Goal: Information Seeking & Learning: Find contact information

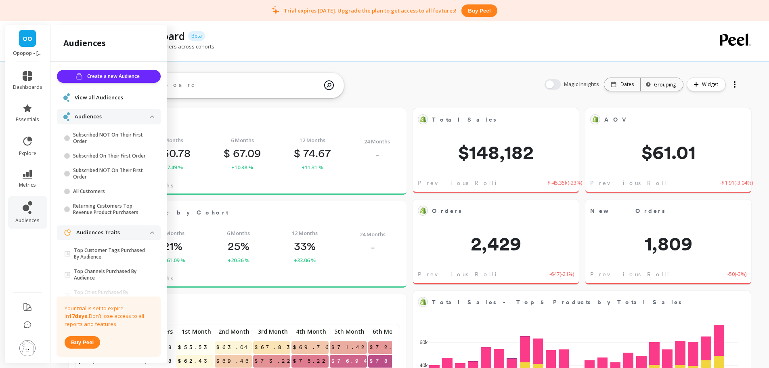
scroll to position [216, 481]
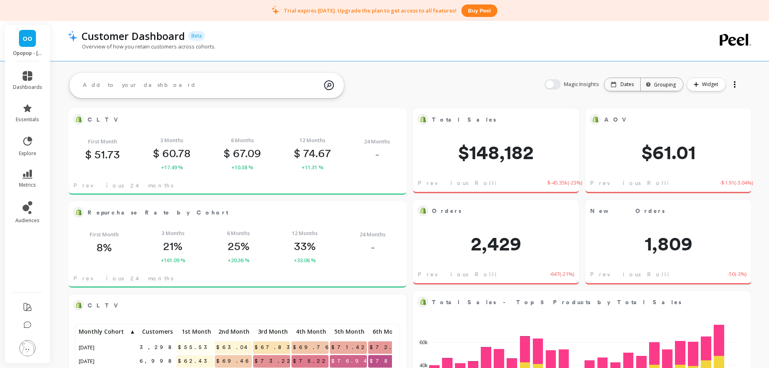
click at [256, 50] on div "Overview of how you retain customers across cohorts." at bounding box center [377, 50] width 619 height 15
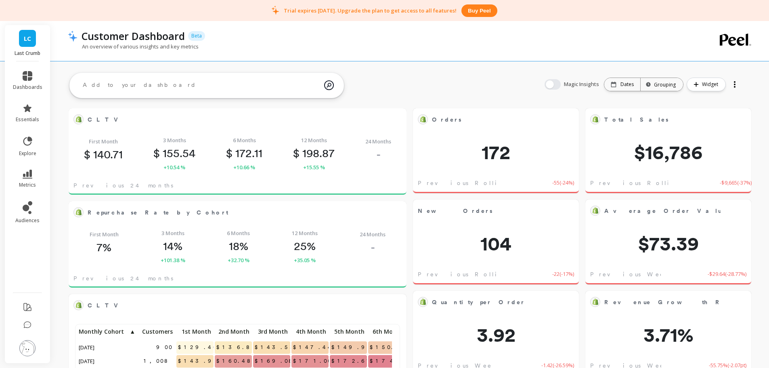
scroll to position [216, 309]
click at [30, 353] on img at bounding box center [27, 348] width 16 height 16
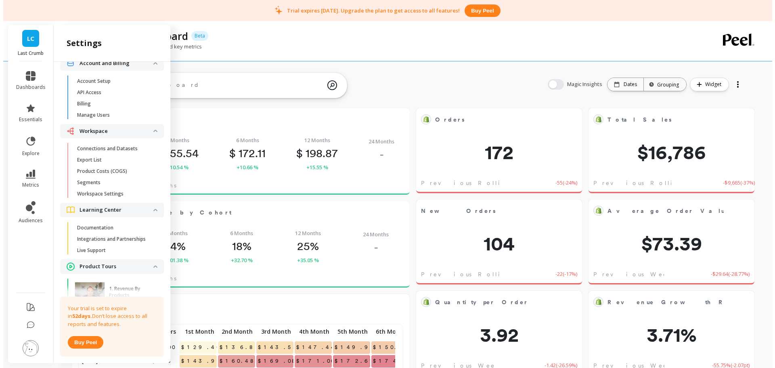
scroll to position [0, 0]
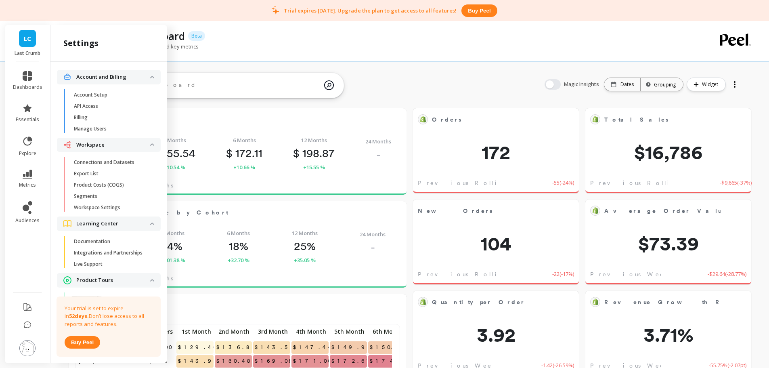
click at [104, 116] on span "Billing" at bounding box center [112, 117] width 77 height 6
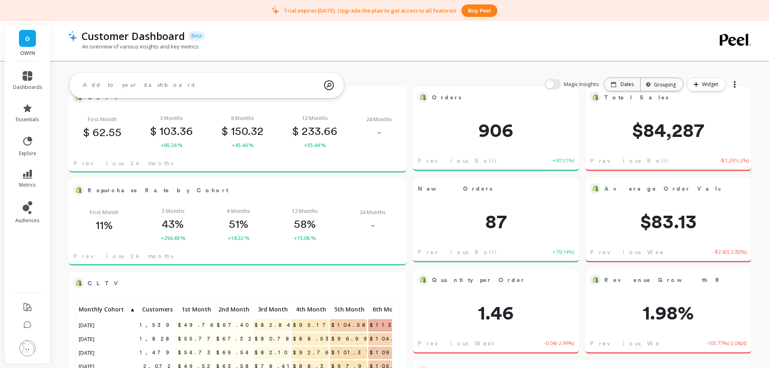
scroll to position [40, 0]
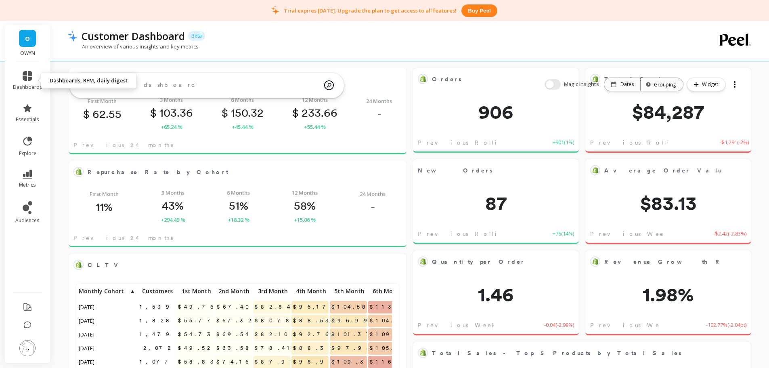
click at [34, 75] on link "dashboards" at bounding box center [27, 80] width 29 height 19
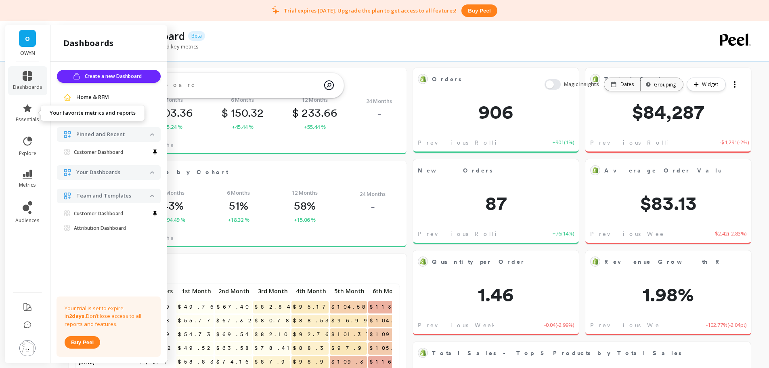
click at [34, 119] on span "essentials" at bounding box center [27, 119] width 23 height 6
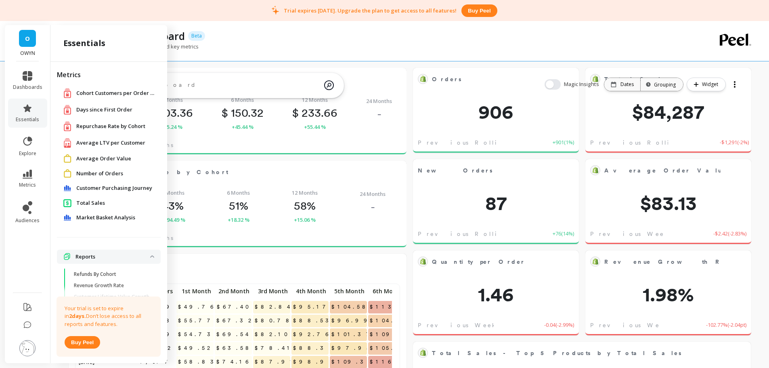
click at [98, 172] on span "Number of Orders" at bounding box center [99, 174] width 47 height 8
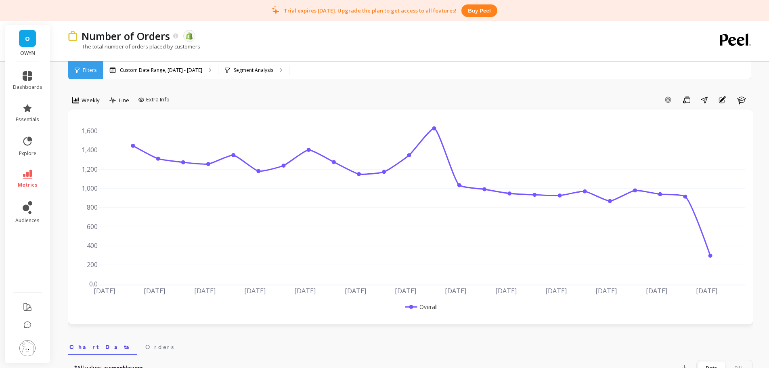
click at [84, 101] on span "Weekly" at bounding box center [91, 101] width 18 height 8
click at [99, 160] on div "Monthly" at bounding box center [98, 164] width 56 height 14
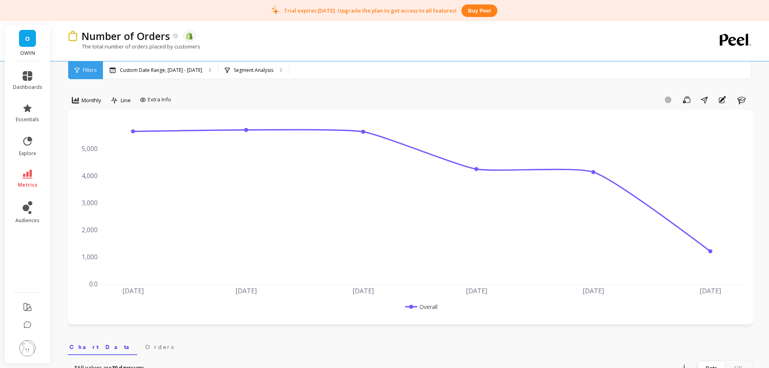
drag, startPoint x: 29, startPoint y: 346, endPoint x: 33, endPoint y: 343, distance: 4.6
click at [29, 347] on img at bounding box center [27, 348] width 16 height 16
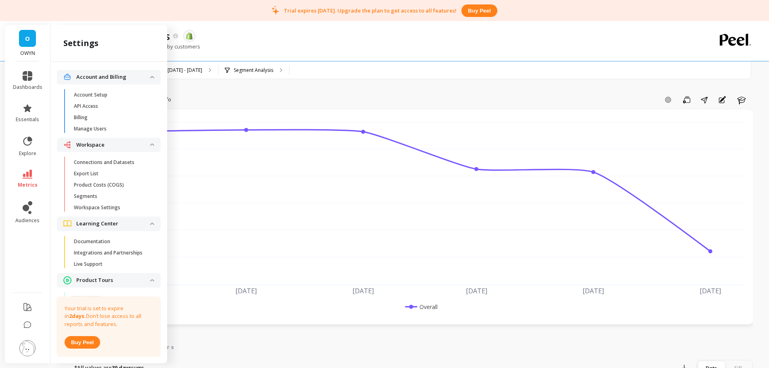
click at [94, 126] on p "Manage Users" at bounding box center [90, 129] width 33 height 6
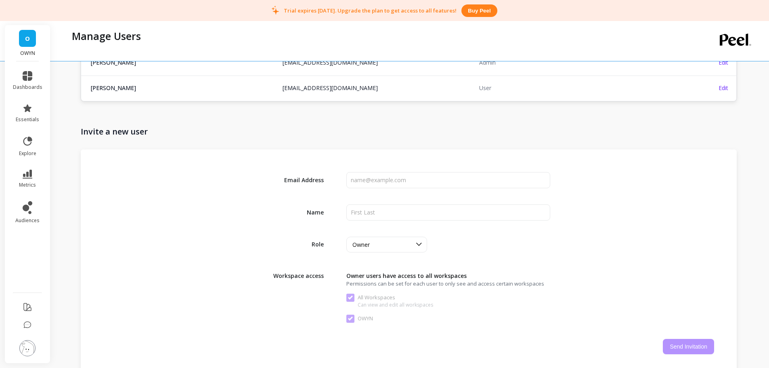
scroll to position [81, 0]
click at [27, 358] on li at bounding box center [28, 348] width 46 height 29
click at [26, 350] on img at bounding box center [27, 348] width 16 height 16
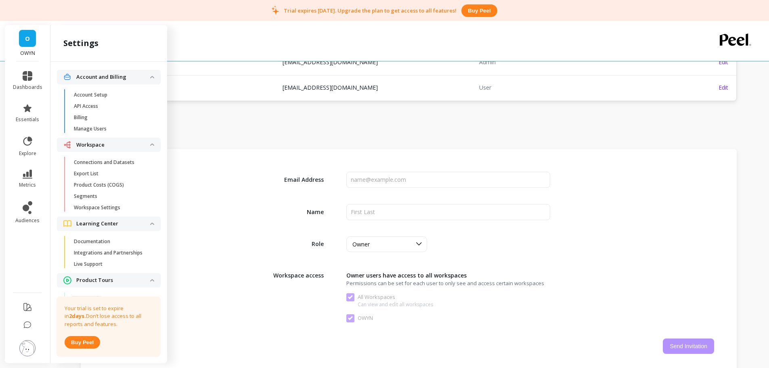
click at [101, 114] on span "Billing" at bounding box center [112, 117] width 77 height 6
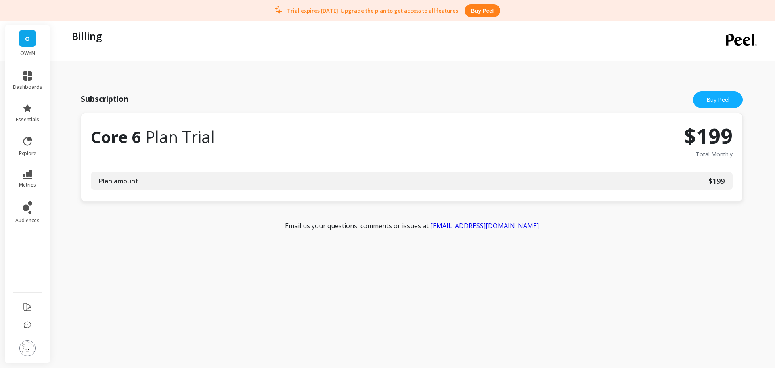
click at [30, 348] on img at bounding box center [27, 348] width 16 height 16
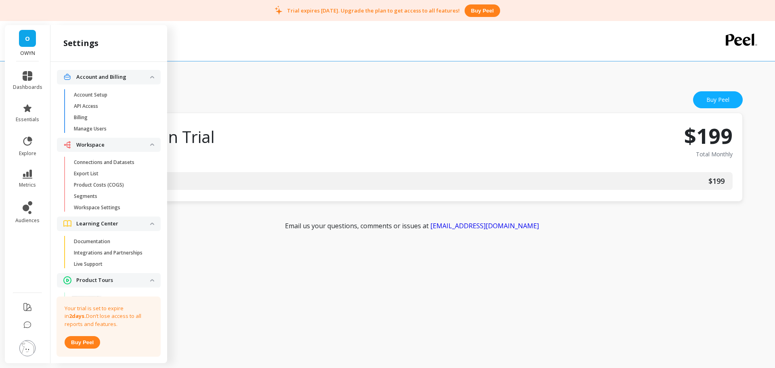
drag, startPoint x: 108, startPoint y: 163, endPoint x: 101, endPoint y: 161, distance: 7.1
click at [106, 162] on p "Connections and Datasets" at bounding box center [104, 162] width 61 height 6
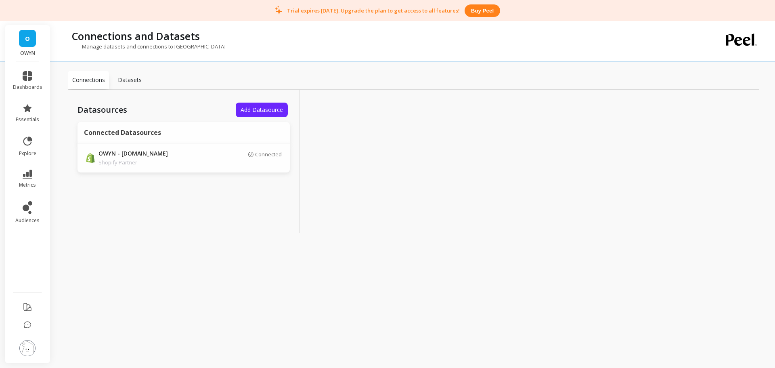
drag, startPoint x: 0, startPoint y: 324, endPoint x: 15, endPoint y: 326, distance: 15.4
drag, startPoint x: 15, startPoint y: 326, endPoint x: 25, endPoint y: 350, distance: 26.1
click at [25, 350] on img at bounding box center [27, 348] width 16 height 16
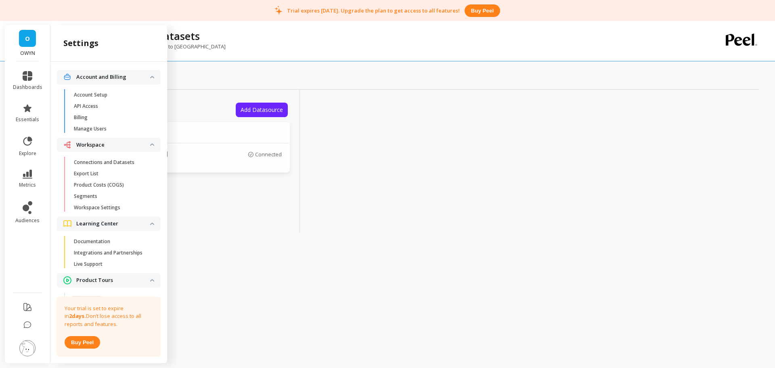
click at [116, 126] on span "Manage Users" at bounding box center [112, 129] width 77 height 6
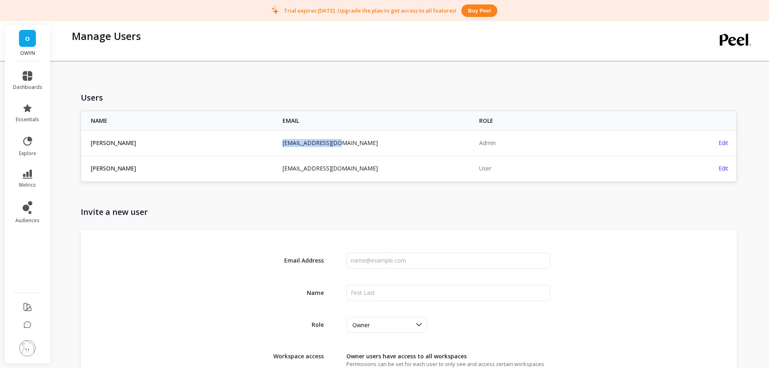
drag, startPoint x: 370, startPoint y: 141, endPoint x: 283, endPoint y: 137, distance: 86.9
click at [283, 137] on td "rrich@liveowyn.com" at bounding box center [376, 142] width 197 height 25
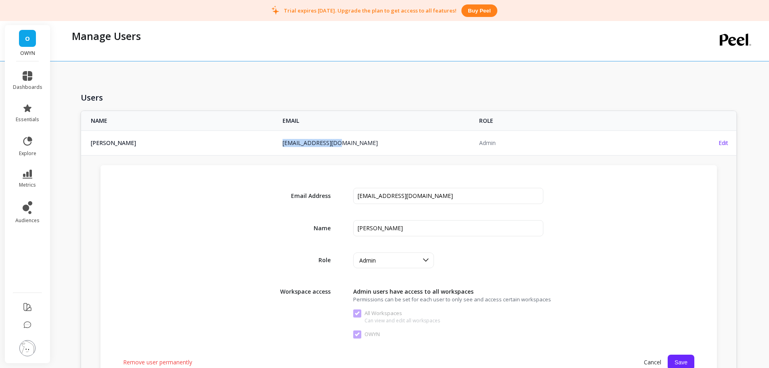
copy link "rrich@liveowyn.com"
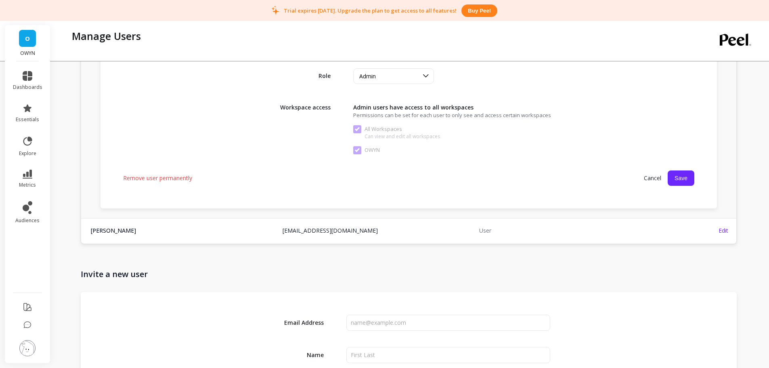
scroll to position [283, 0]
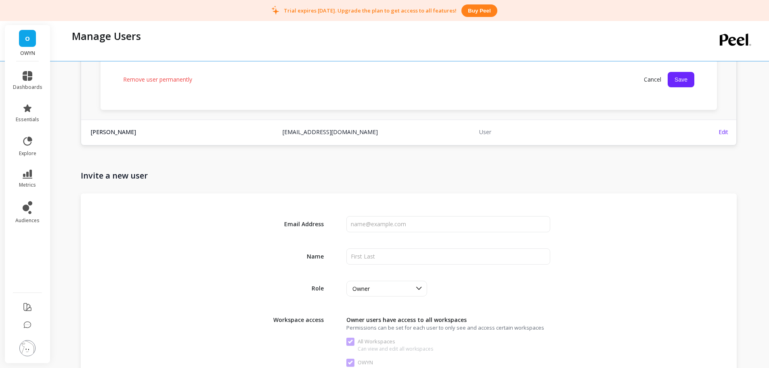
copy link "mmaring@simplygoodfoodsco.com"
drag, startPoint x: 383, startPoint y: 134, endPoint x: 280, endPoint y: 135, distance: 103.0
click at [280, 135] on td "mmaring@simplygoodfoodsco.com" at bounding box center [376, 132] width 197 height 25
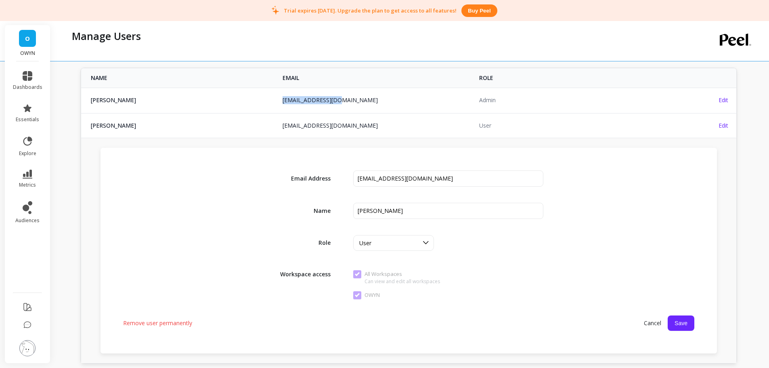
scroll to position [0, 0]
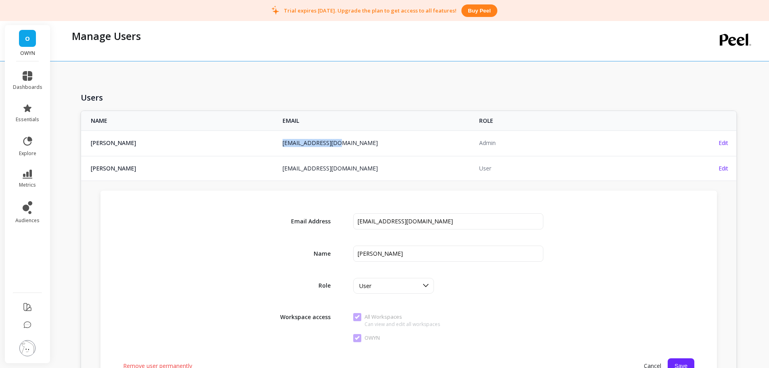
copy link "mmaring@simplygoodfoodsco.com"
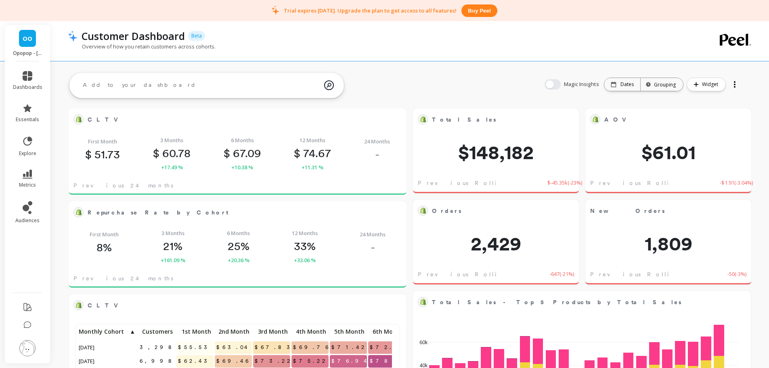
scroll to position [216, 481]
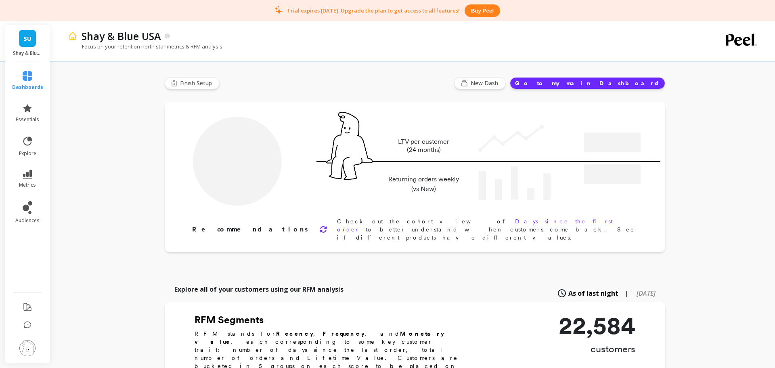
type input "Champions"
type input "1586"
